Goal: Navigation & Orientation: Understand site structure

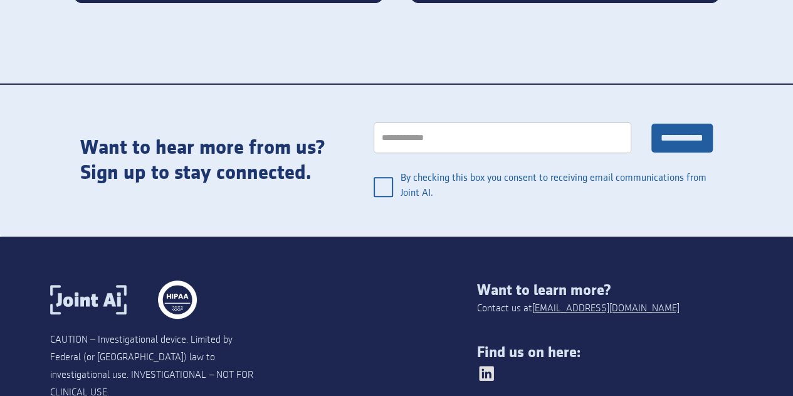
scroll to position [2584, 0]
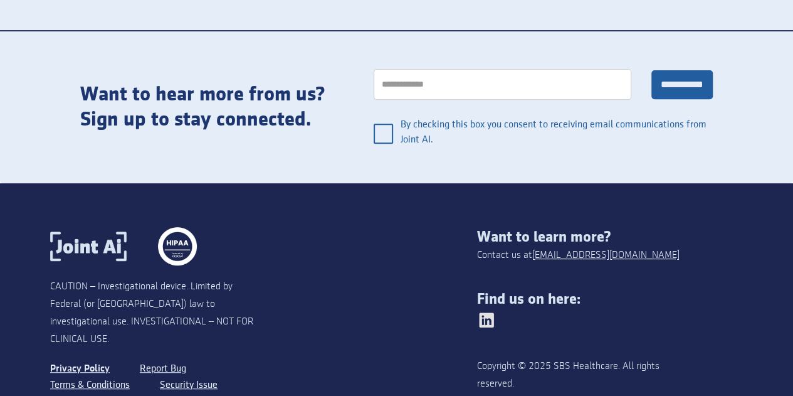
click at [66, 361] on link "Privacy Policy" at bounding box center [80, 369] width 60 height 16
click at [86, 377] on link "Terms & Conditions" at bounding box center [91, 385] width 83 height 16
click at [105, 377] on link "Terms & Conditions" at bounding box center [91, 385] width 83 height 16
click at [95, 377] on link "Terms & Conditions" at bounding box center [91, 385] width 83 height 16
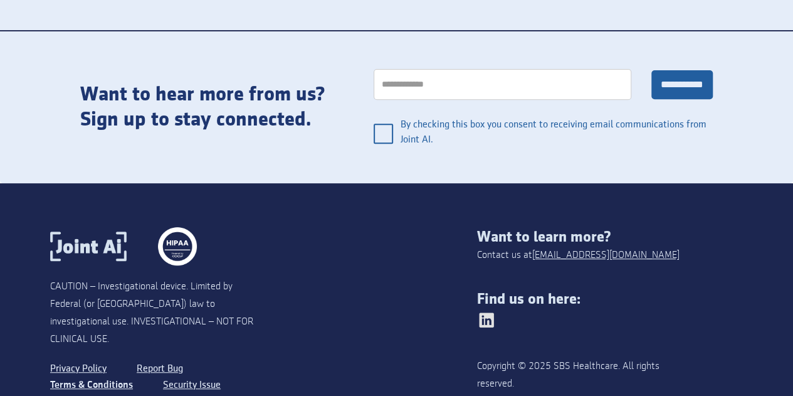
click at [95, 377] on link "Terms & Conditions" at bounding box center [91, 385] width 83 height 16
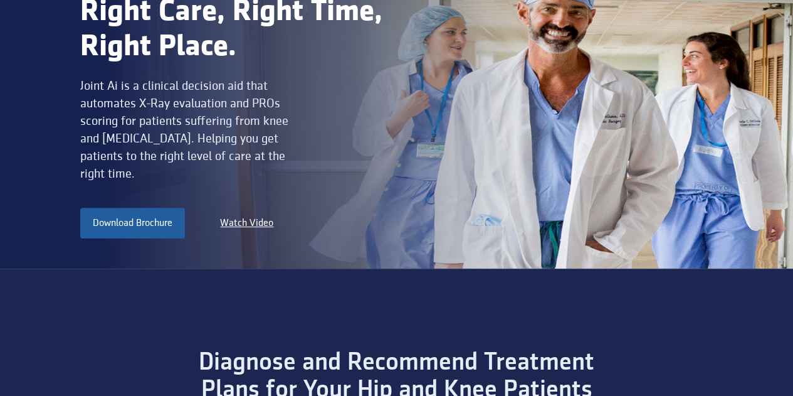
scroll to position [0, 0]
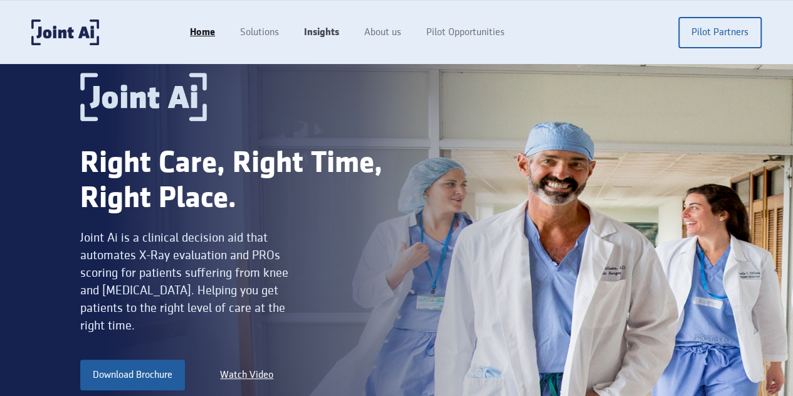
click at [352, 32] on link "Insights" at bounding box center [322, 33] width 60 height 24
click at [414, 34] on link "About us" at bounding box center [381, 33] width 65 height 24
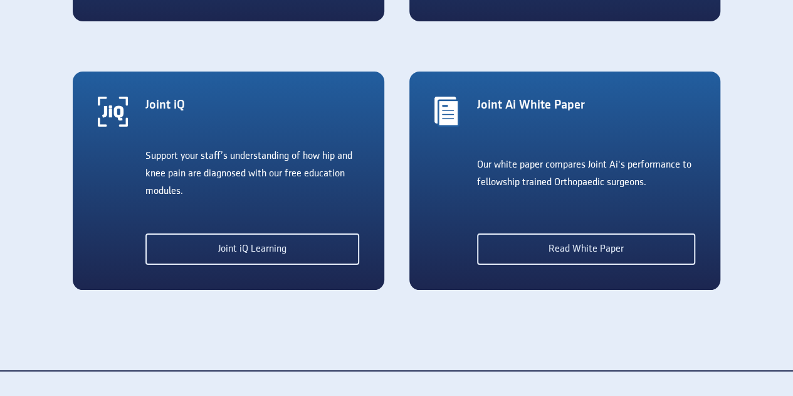
scroll to position [2584, 0]
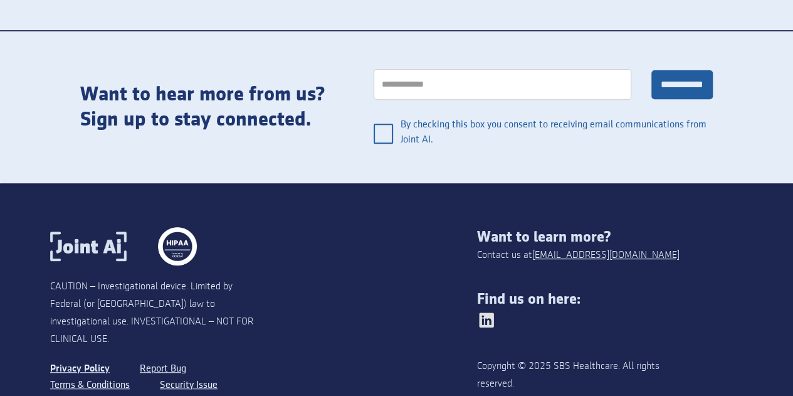
click at [88, 361] on link "Privacy Policy" at bounding box center [80, 369] width 60 height 16
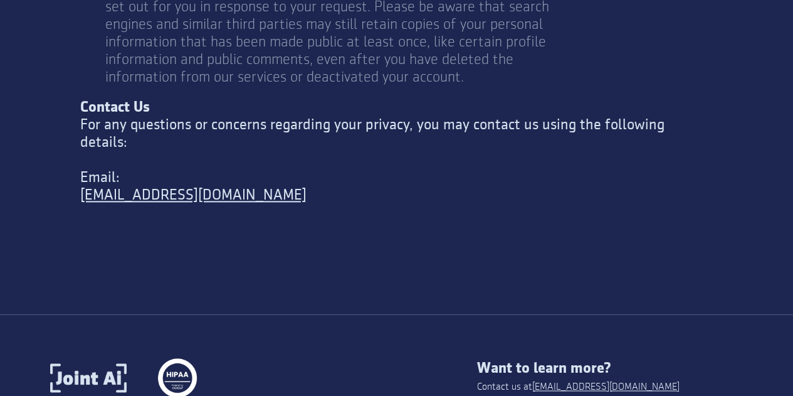
scroll to position [5475, 0]
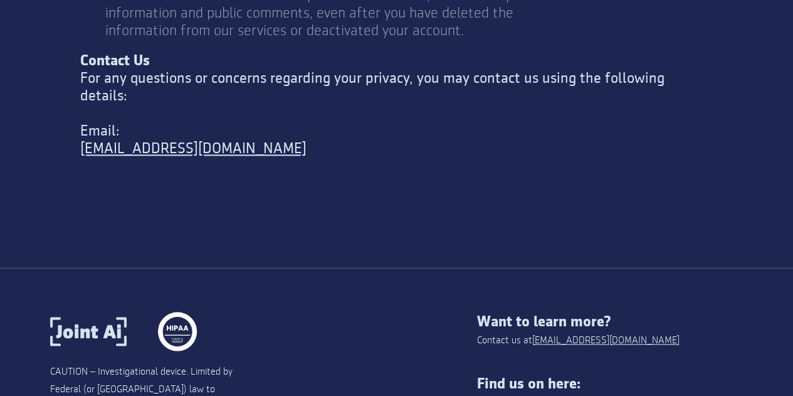
drag, startPoint x: 561, startPoint y: 316, endPoint x: 582, endPoint y: 314, distance: 20.8
copy div "SBS Healthcare"
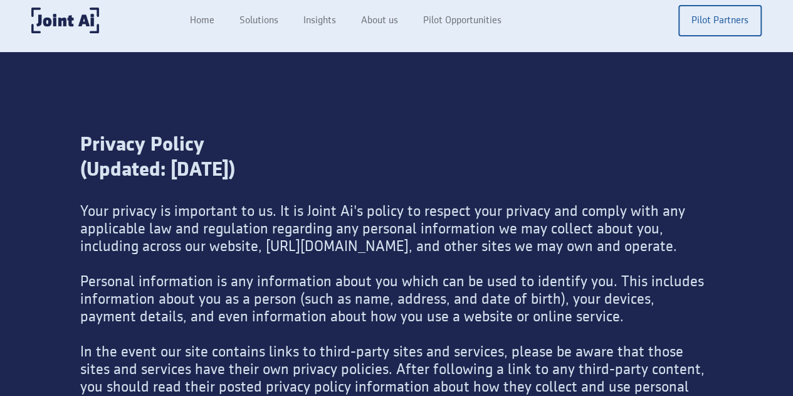
scroll to position [0, 0]
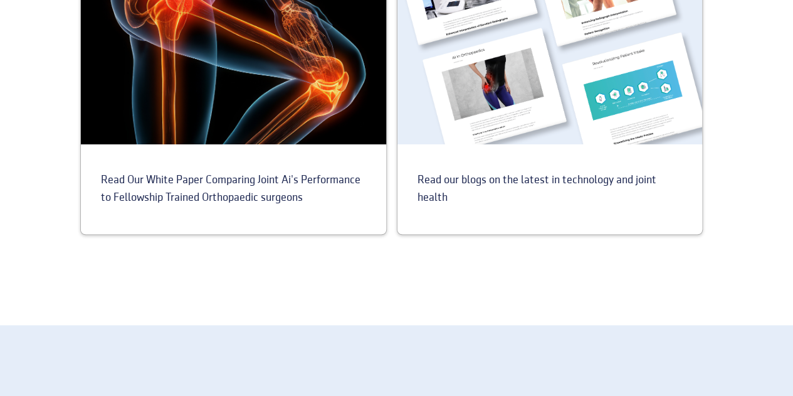
scroll to position [561, 0]
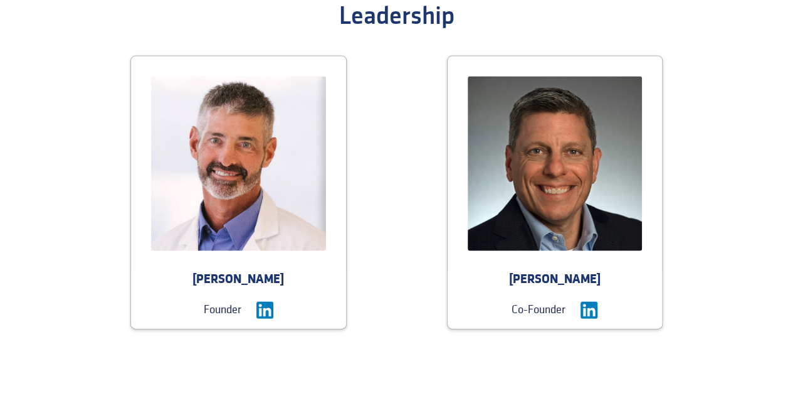
scroll to position [1270, 0]
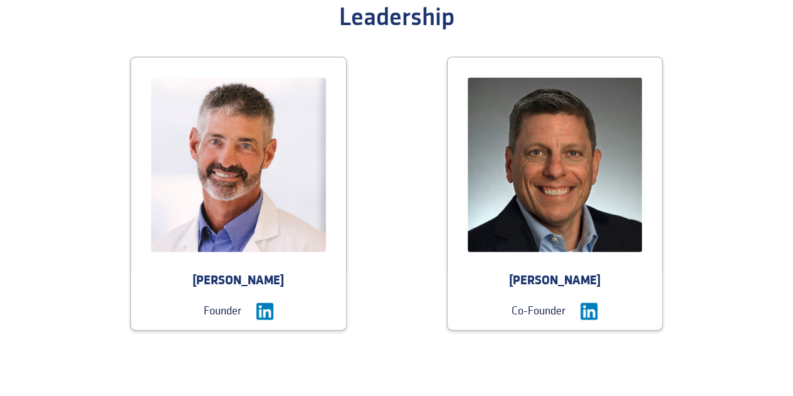
click at [581, 303] on img at bounding box center [589, 311] width 17 height 17
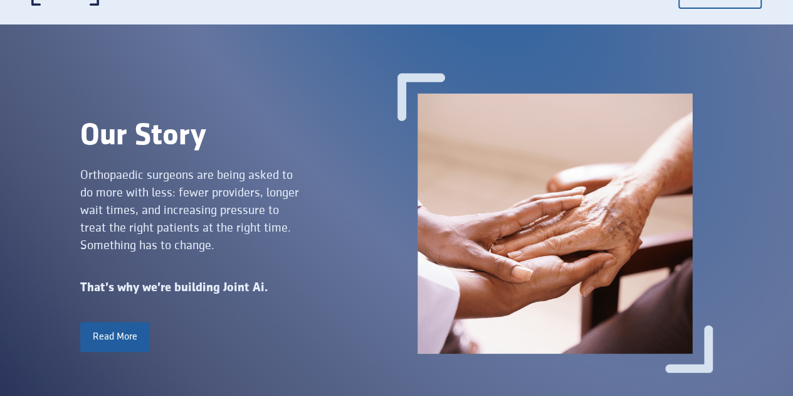
scroll to position [0, 0]
